Goal: Use online tool/utility: Utilize a website feature to perform a specific function

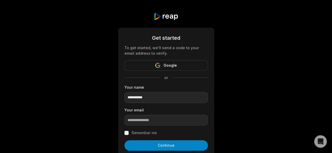
type input "**********"
click at [144, 124] on input "email" at bounding box center [165, 120] width 83 height 11
paste input "**********"
type input "**********"
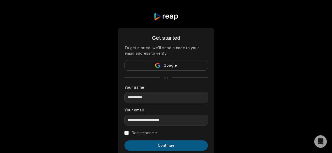
click at [175, 150] on button "Continue" at bounding box center [165, 146] width 83 height 10
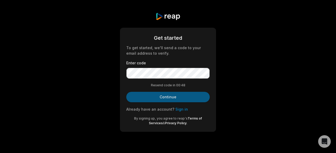
click at [168, 100] on button "Continue" at bounding box center [167, 97] width 83 height 10
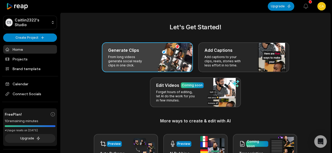
click at [157, 54] on div "Generate Clips From long videos generate social ready clips in one click." at bounding box center [147, 58] width 91 height 30
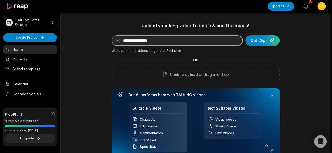
click at [167, 41] on input at bounding box center [177, 40] width 131 height 10
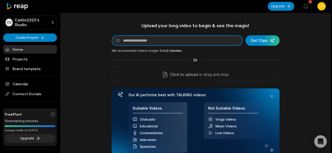
paste input "**********"
type input "**********"
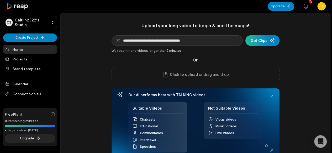
click at [259, 42] on div "submit" at bounding box center [262, 40] width 34 height 10
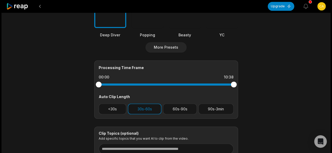
scroll to position [157, 0]
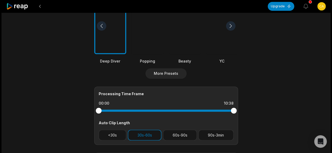
click at [183, 39] on div at bounding box center [185, 26] width 32 height 57
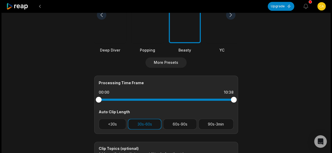
scroll to position [184, 0]
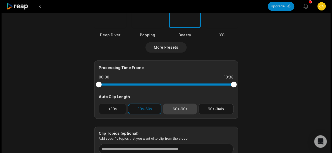
click at [181, 108] on button "60s-90s" at bounding box center [180, 109] width 34 height 11
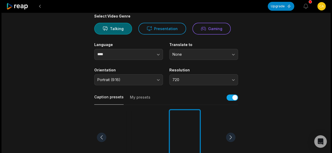
scroll to position [0, 0]
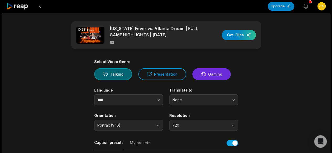
click at [206, 76] on button "Gaming" at bounding box center [211, 74] width 38 height 12
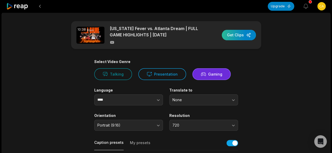
click at [242, 35] on div "button" at bounding box center [239, 35] width 34 height 10
click at [39, 7] on button at bounding box center [39, 6] width 9 height 9
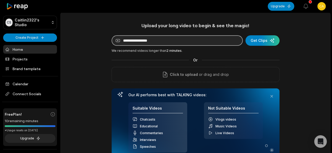
click at [135, 38] on input at bounding box center [177, 40] width 131 height 10
paste input "**********"
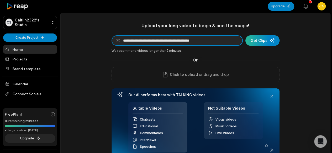
type input "**********"
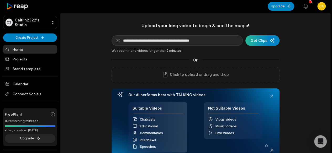
click at [261, 42] on div "submit" at bounding box center [262, 40] width 34 height 10
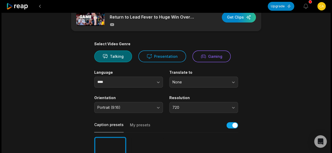
scroll to position [26, 0]
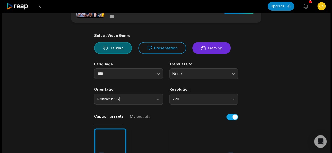
click at [218, 45] on button "Gaming" at bounding box center [211, 48] width 38 height 12
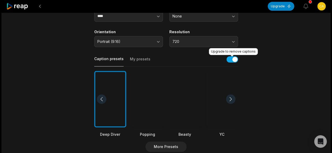
scroll to position [131, 0]
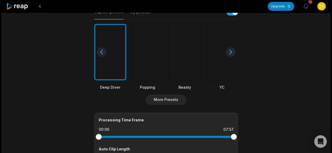
click at [186, 58] on div at bounding box center [185, 52] width 32 height 57
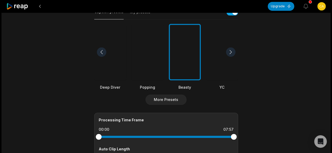
scroll to position [184, 0]
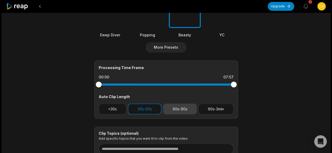
click at [176, 108] on button "60s-90s" at bounding box center [180, 109] width 34 height 11
click at [143, 108] on button "30s-60s" at bounding box center [145, 109] width 34 height 11
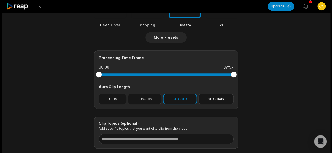
scroll to position [210, 0]
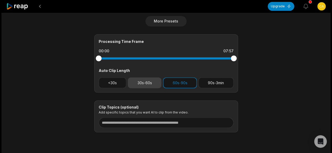
click at [150, 82] on button "30s-60s" at bounding box center [145, 83] width 34 height 11
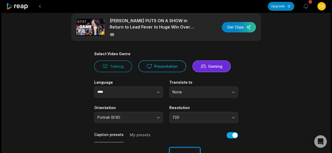
scroll to position [0, 0]
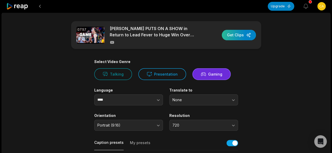
click at [246, 34] on div "button" at bounding box center [239, 35] width 34 height 10
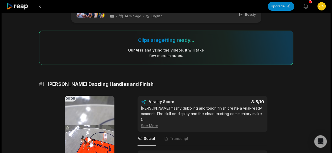
scroll to position [52, 0]
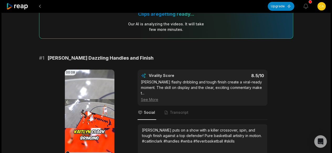
click at [88, 115] on icon at bounding box center [90, 114] width 4 height 4
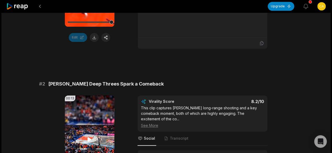
scroll to position [236, 0]
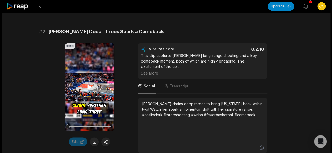
click at [91, 84] on icon at bounding box center [89, 87] width 6 height 6
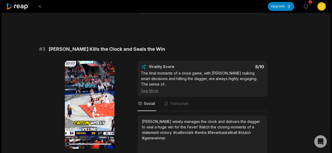
scroll to position [394, 0]
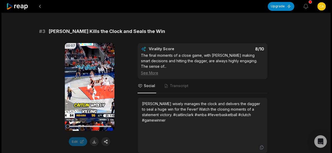
click at [88, 85] on icon at bounding box center [90, 87] width 4 height 4
click at [99, 84] on video "Your browser does not support mp4 format." at bounding box center [90, 87] width 50 height 88
click at [94, 81] on video "Your browser does not support mp4 format." at bounding box center [90, 87] width 50 height 88
click at [90, 55] on video "Your browser does not support mp4 format." at bounding box center [90, 87] width 50 height 88
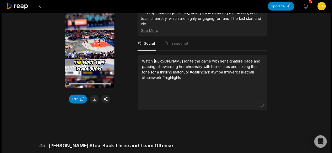
scroll to position [509, 0]
